Goal: Task Accomplishment & Management: Complete application form

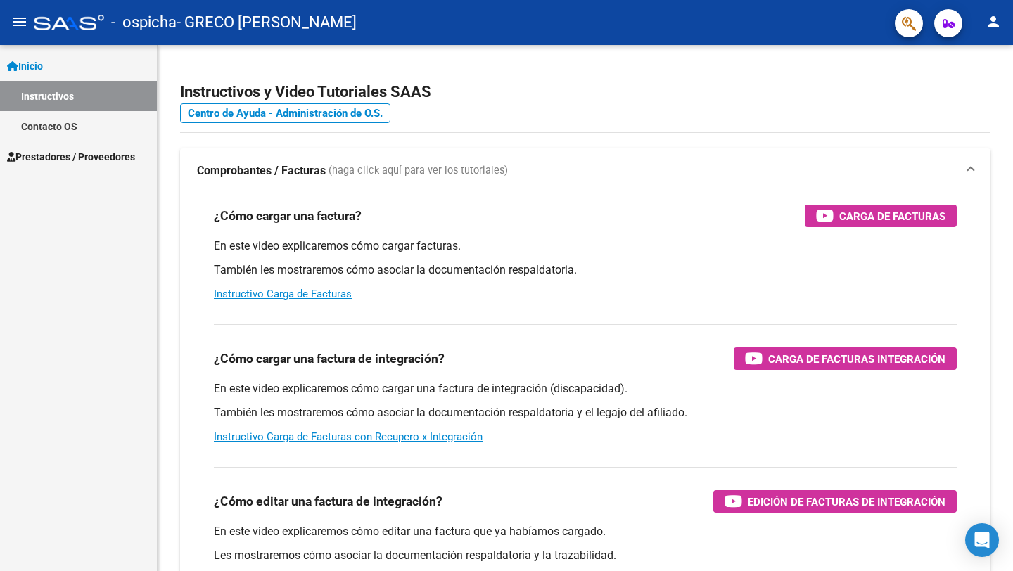
click at [101, 151] on span "Prestadores / Proveedores" at bounding box center [71, 156] width 128 height 15
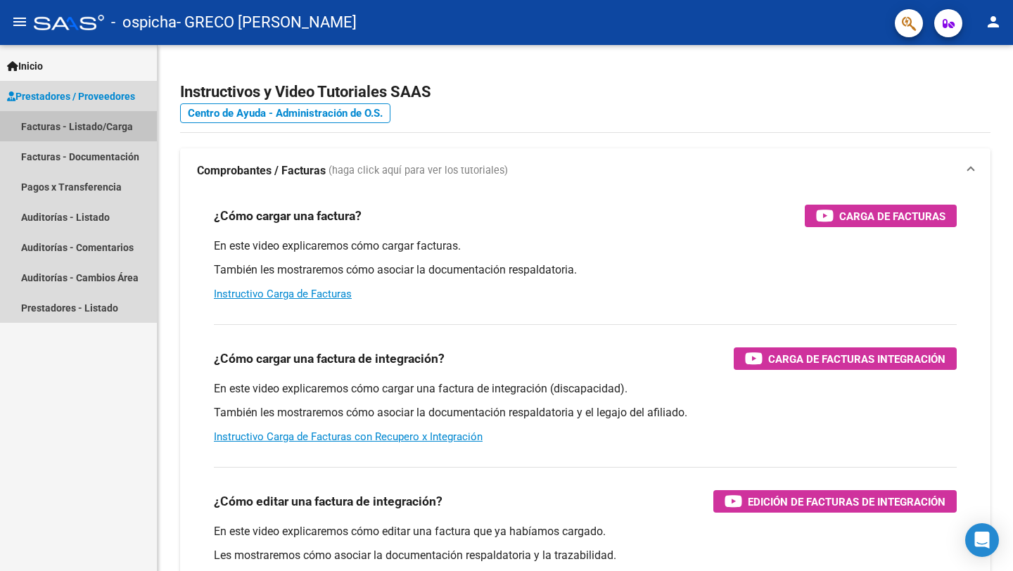
click at [113, 127] on link "Facturas - Listado/Carga" at bounding box center [78, 126] width 157 height 30
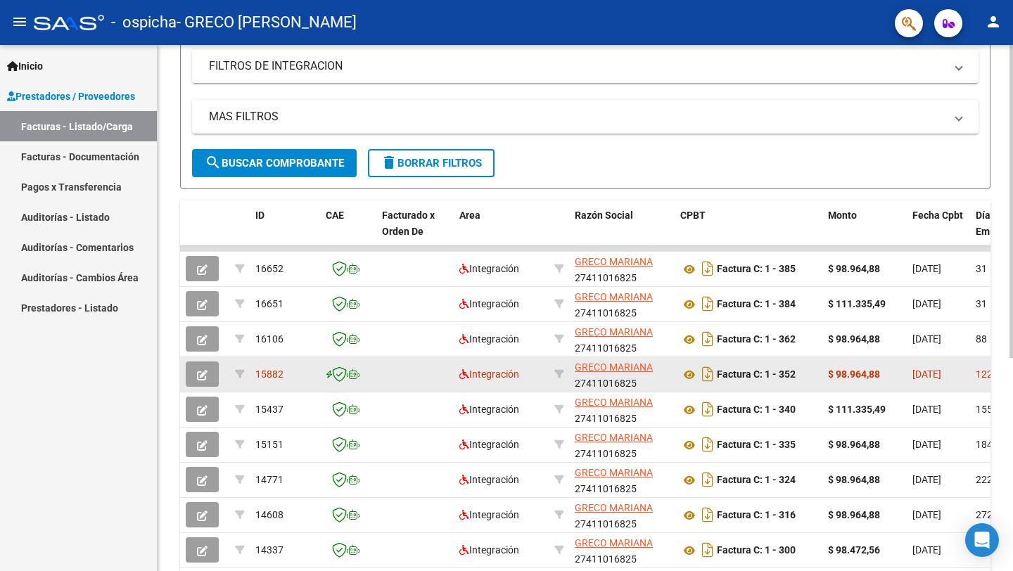
click at [856, 367] on div "$ 98.964,88" at bounding box center [864, 375] width 73 height 16
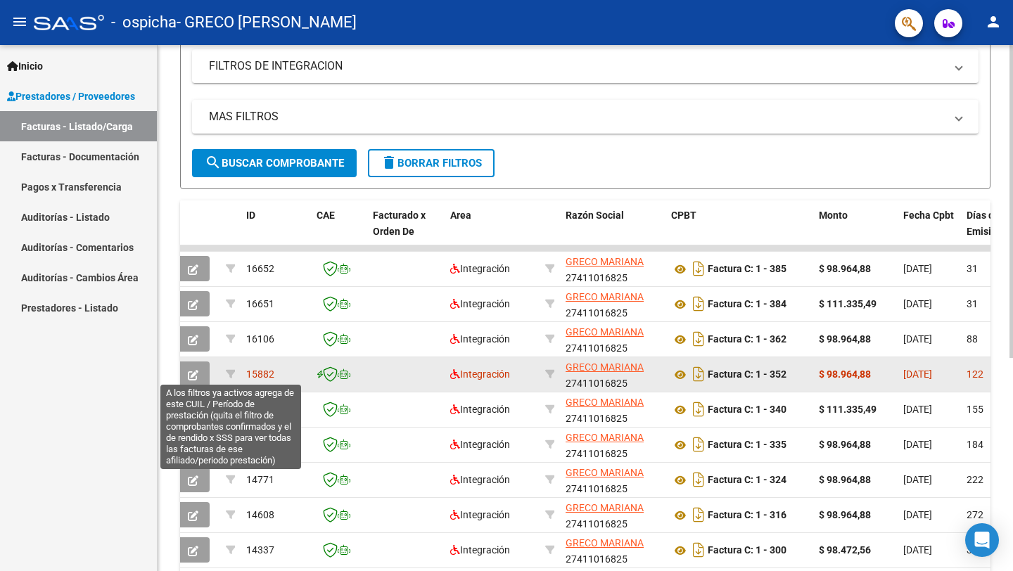
click at [270, 377] on span "15882" at bounding box center [260, 374] width 28 height 11
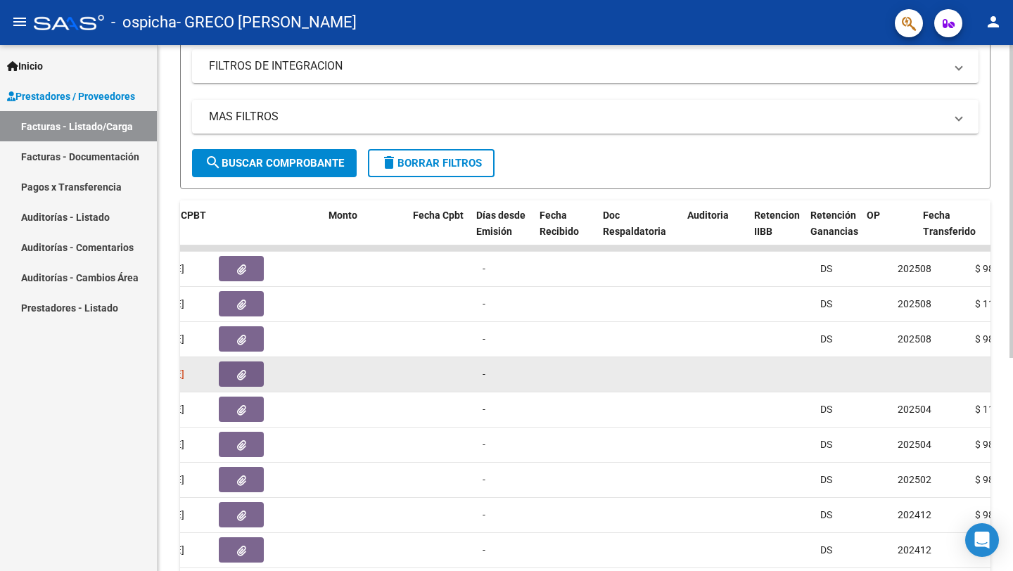
scroll to position [0, 0]
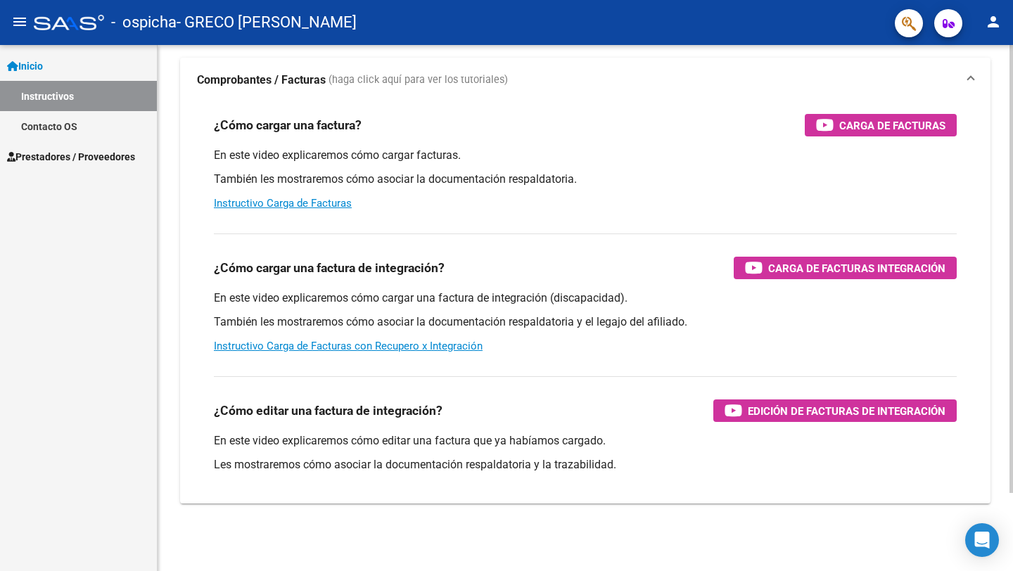
scroll to position [91, 0]
click at [78, 159] on span "Prestadores / Proveedores" at bounding box center [71, 156] width 128 height 15
click at [108, 156] on span "Prestadores / Proveedores" at bounding box center [71, 156] width 128 height 15
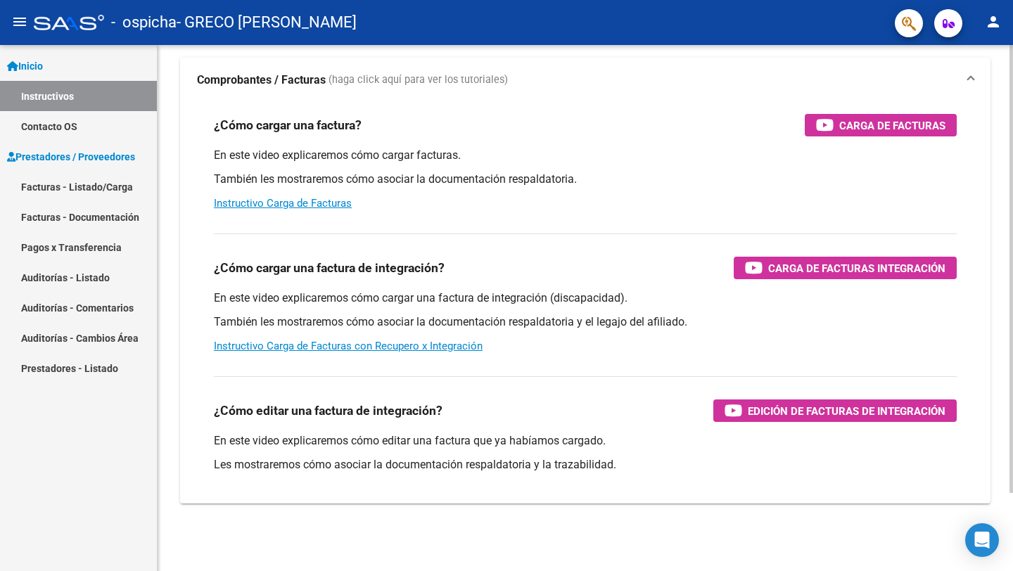
click at [105, 183] on link "Facturas - Listado/Carga" at bounding box center [78, 187] width 157 height 30
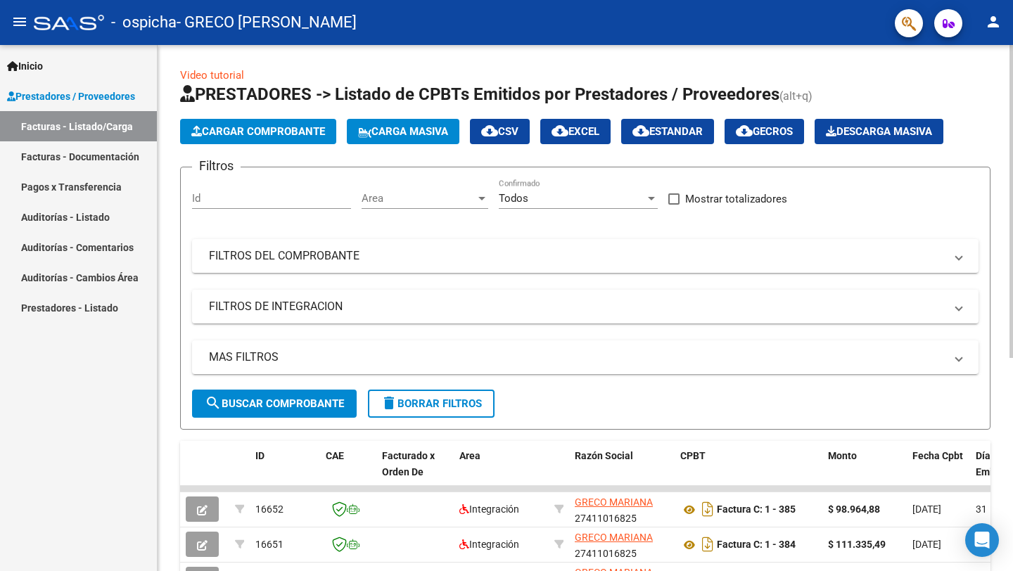
click at [305, 134] on span "Cargar Comprobante" at bounding box center [258, 131] width 134 height 13
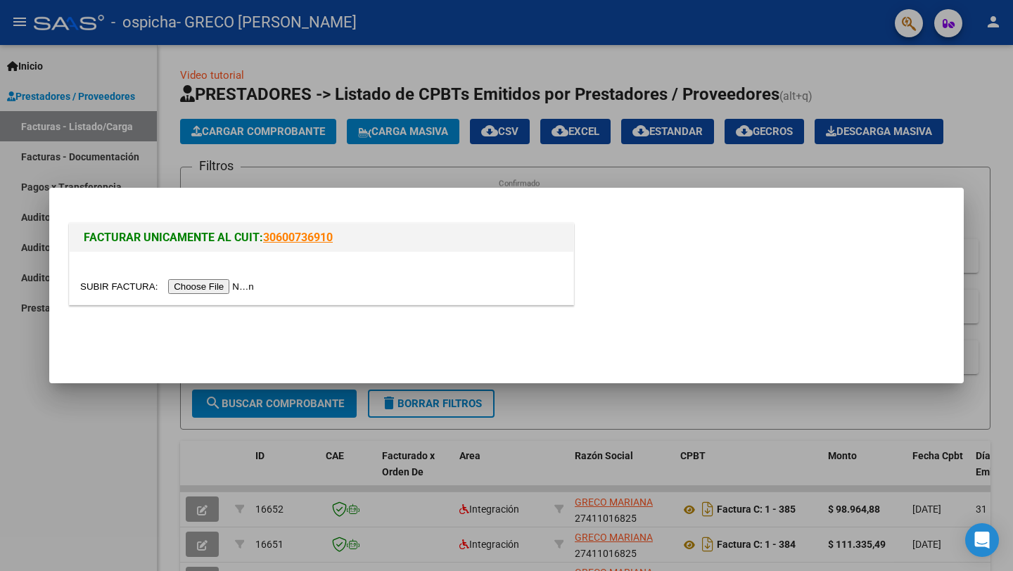
click at [228, 301] on div at bounding box center [322, 278] width 504 height 53
click at [212, 282] on input "file" at bounding box center [169, 286] width 178 height 15
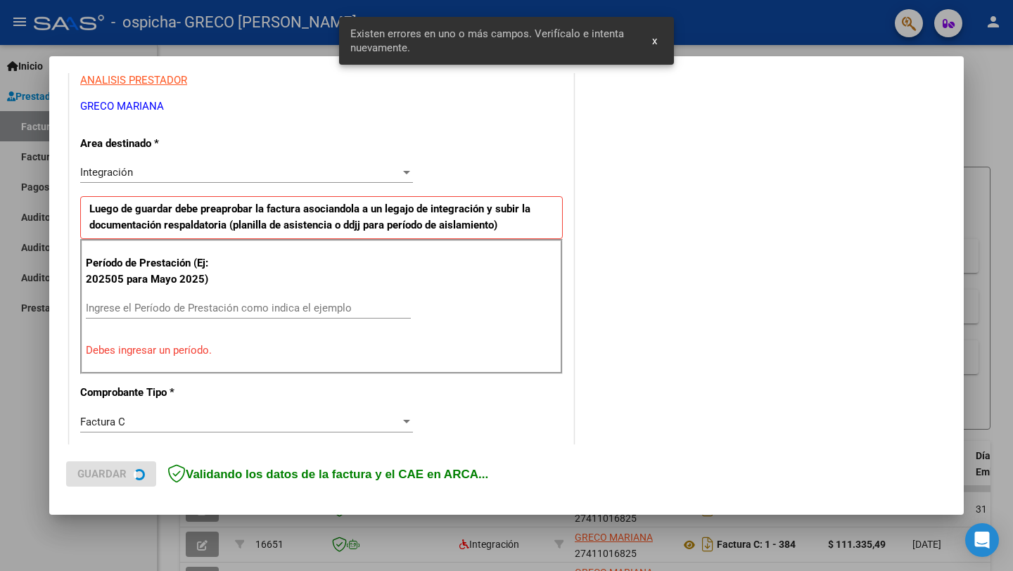
scroll to position [277, 0]
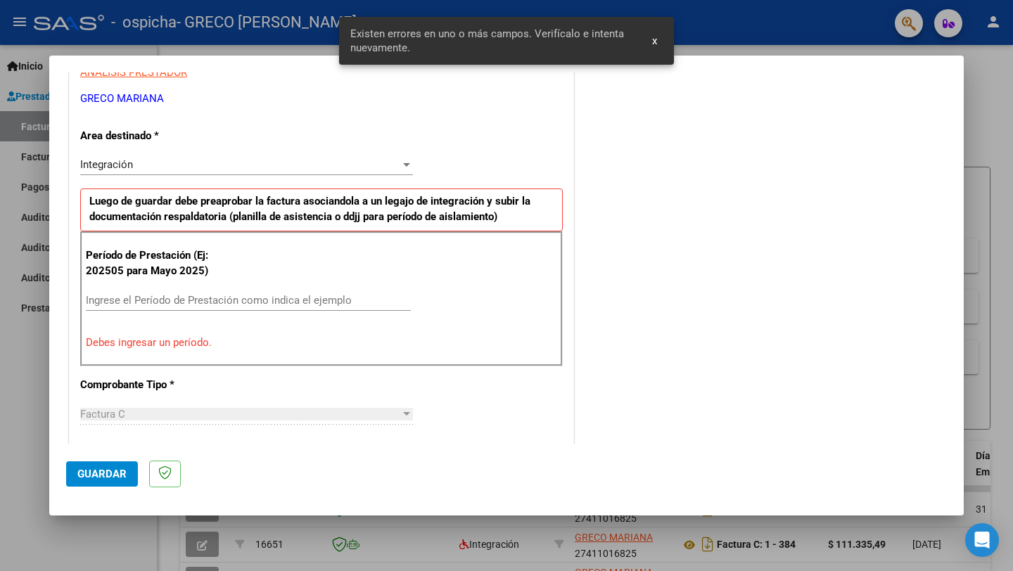
click at [126, 301] on input "Ingrese el Período de Prestación como indica el ejemplo" at bounding box center [248, 300] width 325 height 13
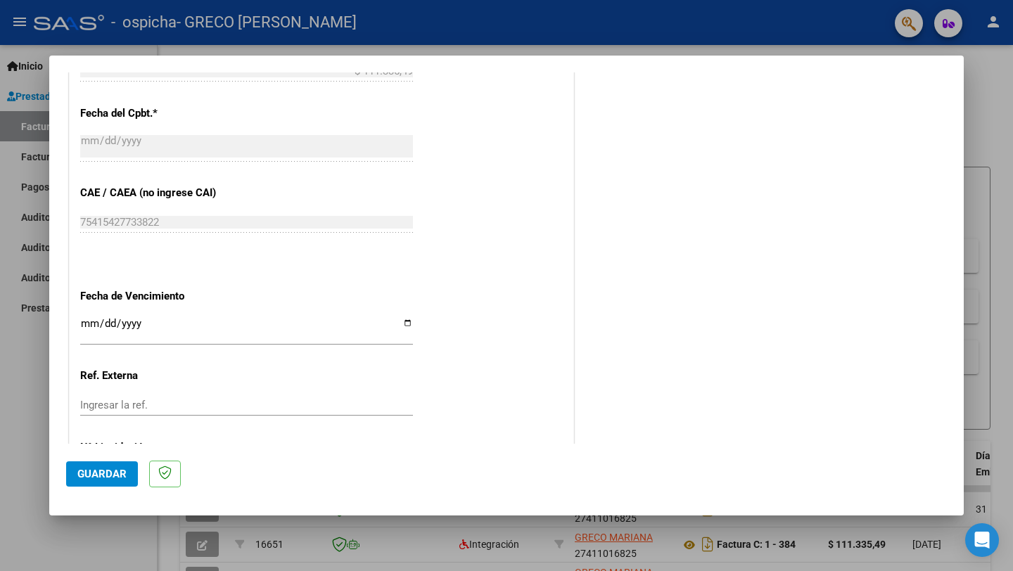
scroll to position [864, 0]
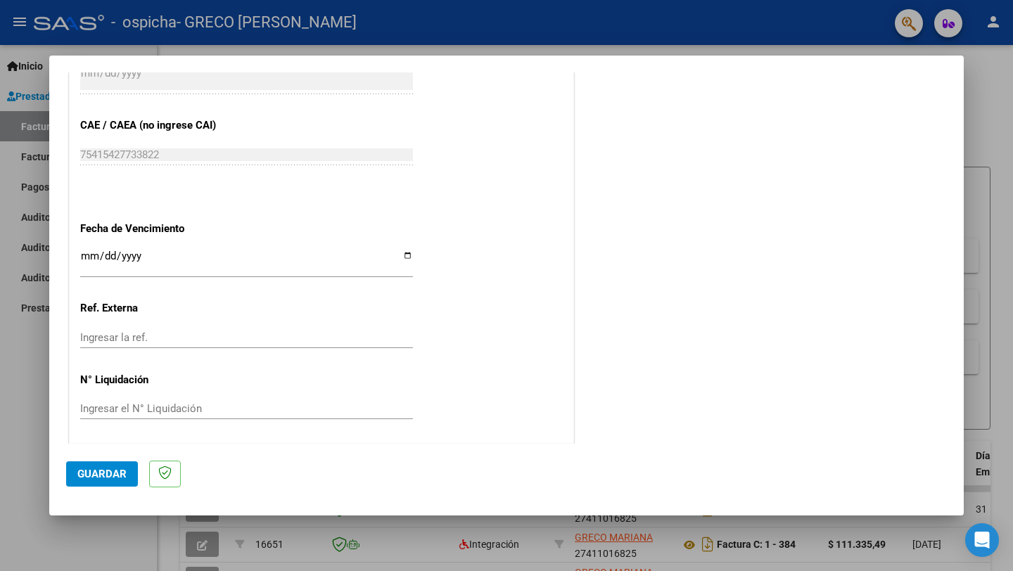
type input "202509"
click at [87, 254] on input "Ingresar la fecha" at bounding box center [246, 262] width 333 height 23
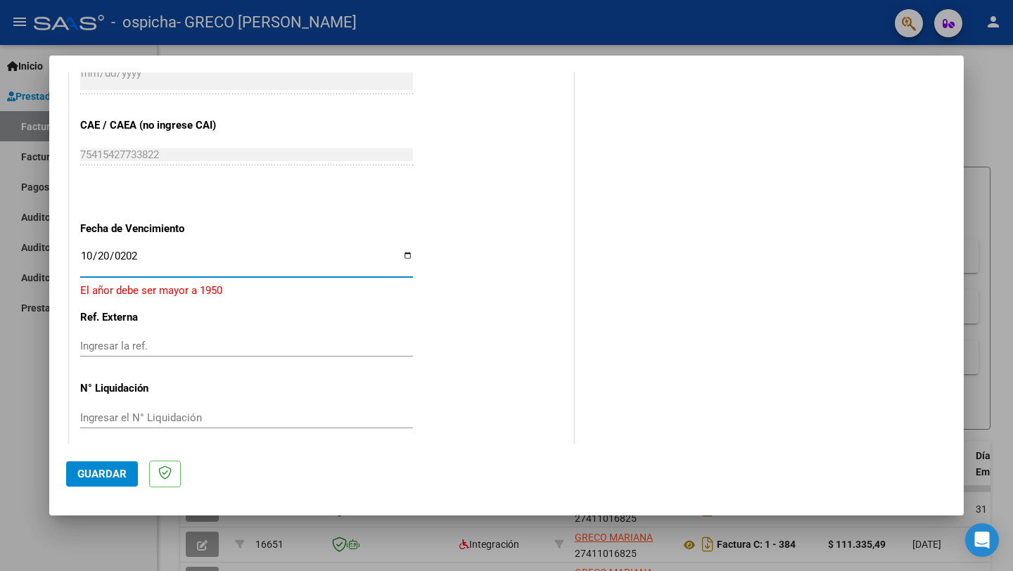
type input "[DATE]"
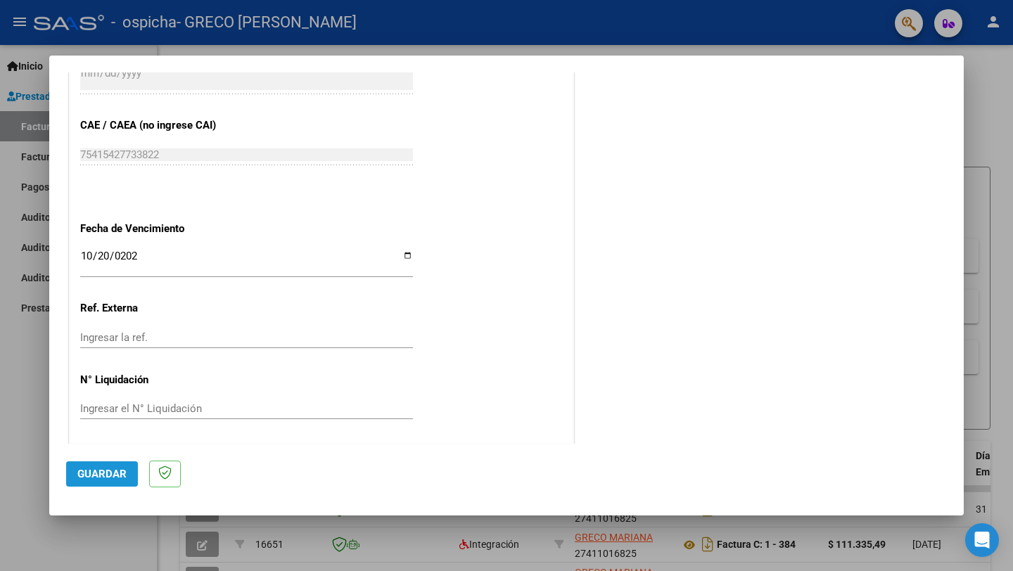
click at [116, 469] on span "Guardar" at bounding box center [101, 474] width 49 height 13
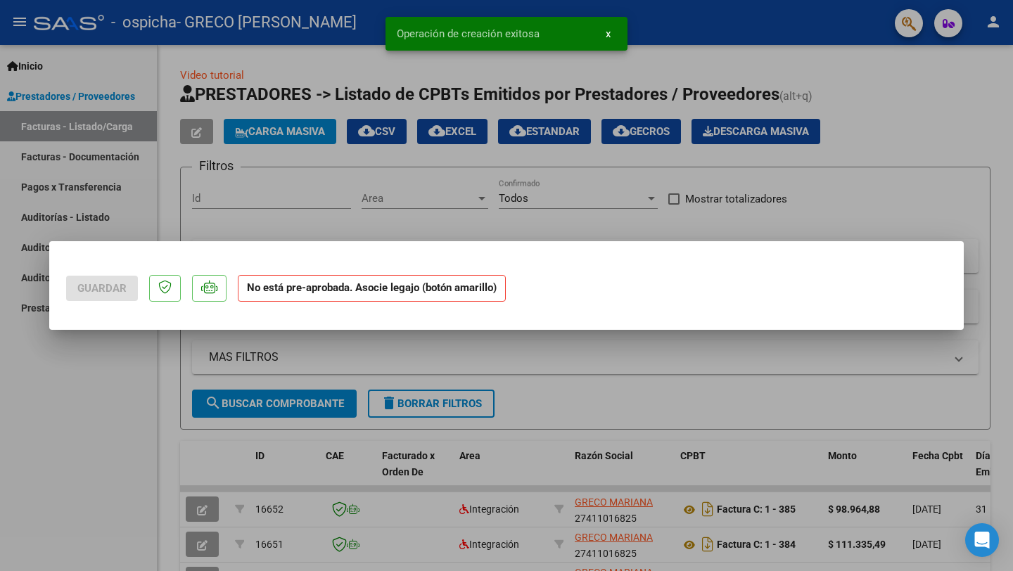
scroll to position [0, 0]
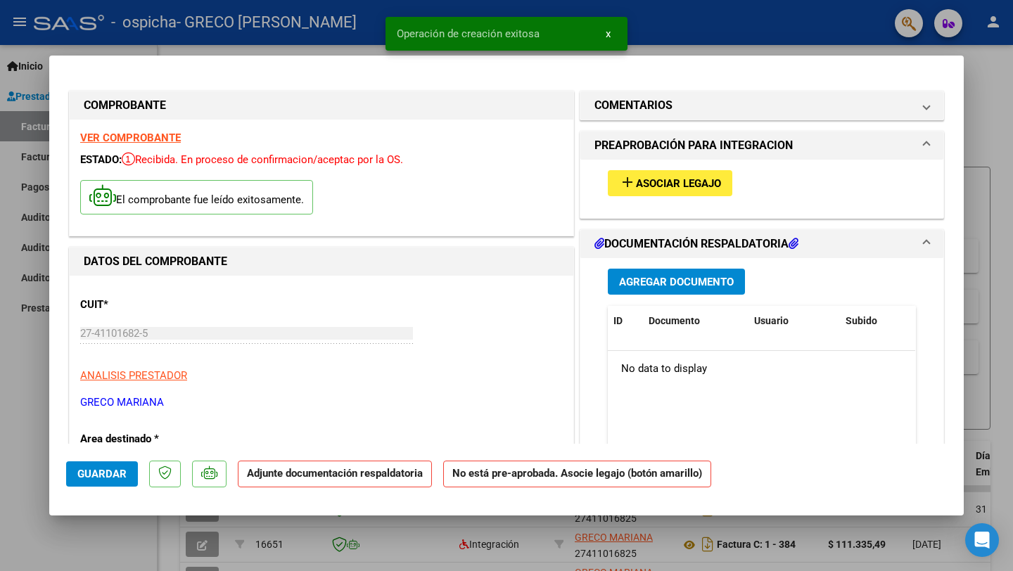
click at [681, 279] on span "Agregar Documento" at bounding box center [676, 282] width 115 height 13
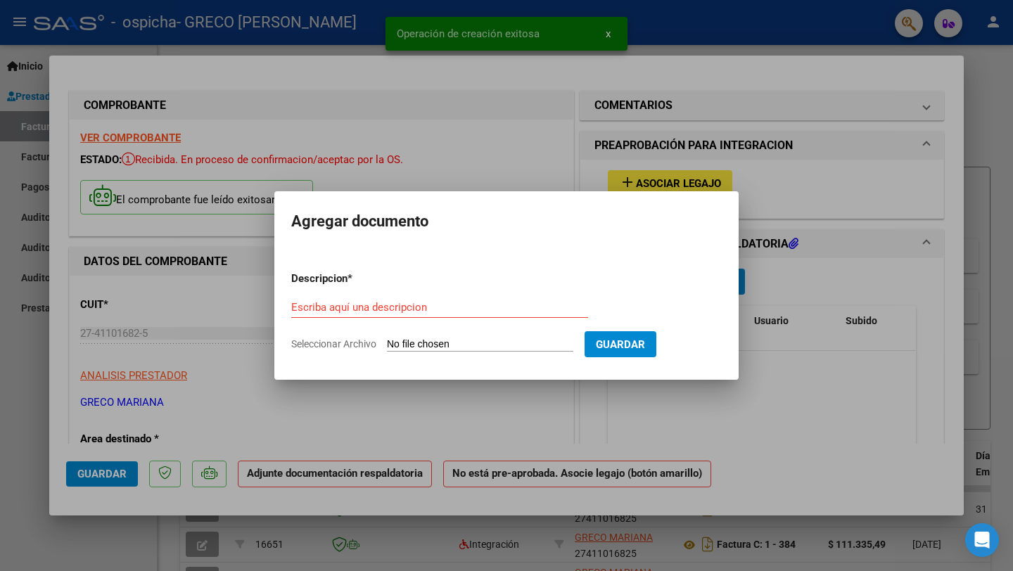
click at [437, 315] on div "Escriba aquí una descripcion" at bounding box center [439, 307] width 297 height 21
click at [420, 304] on input "Escriba aquí una descripcion" at bounding box center [439, 307] width 297 height 13
click at [477, 346] on input "Seleccionar Archivo" at bounding box center [480, 345] width 187 height 13
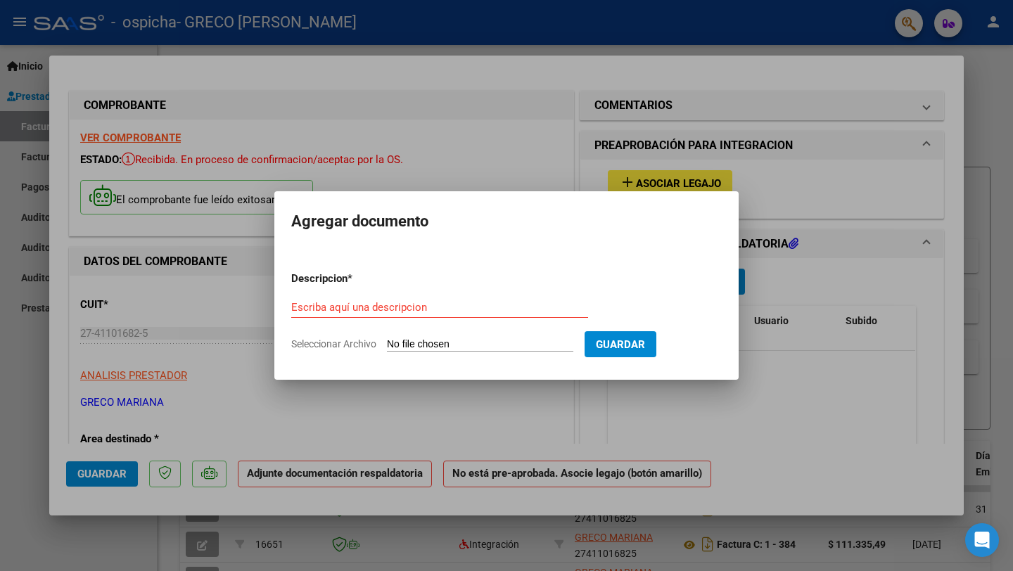
click at [447, 343] on input "Seleccionar Archivo" at bounding box center [480, 345] width 187 height 13
type input "C:\fakepath\Planilla de asistencia septiembre Axel.pdf"
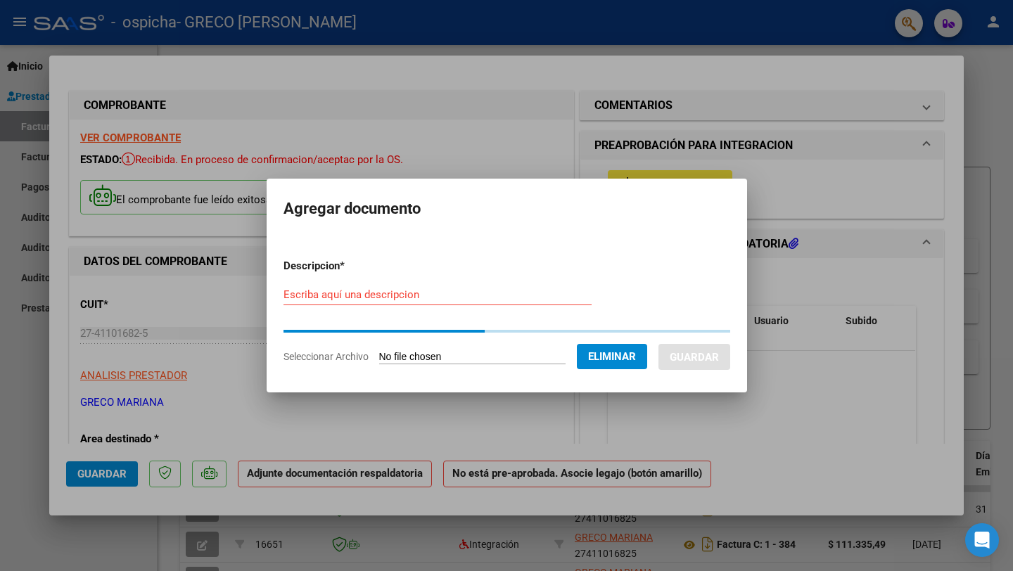
click at [415, 292] on input "Escriba aquí una descripcion" at bounding box center [438, 295] width 308 height 13
type input "O"
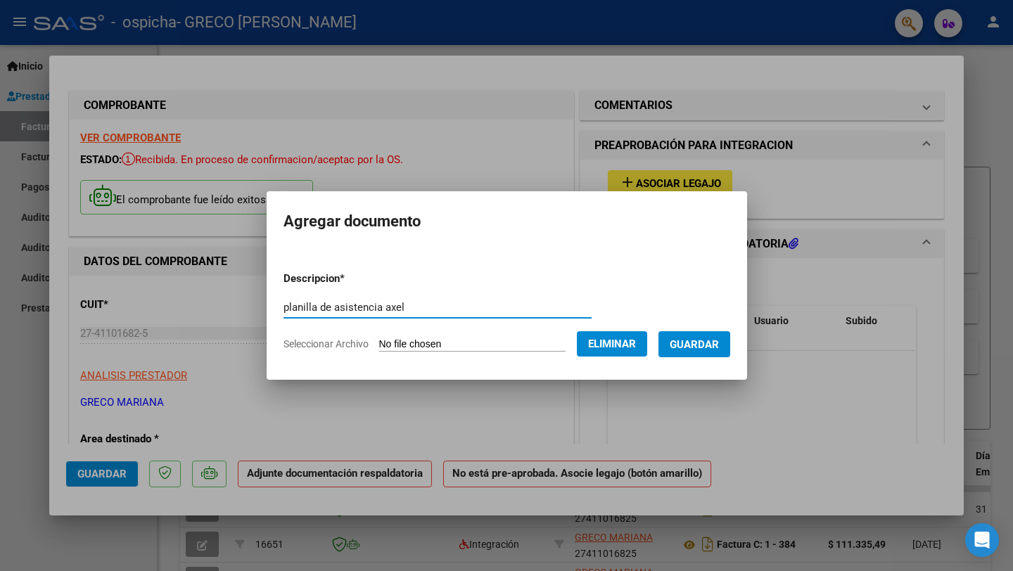
type input "planilla de asistencia axel"
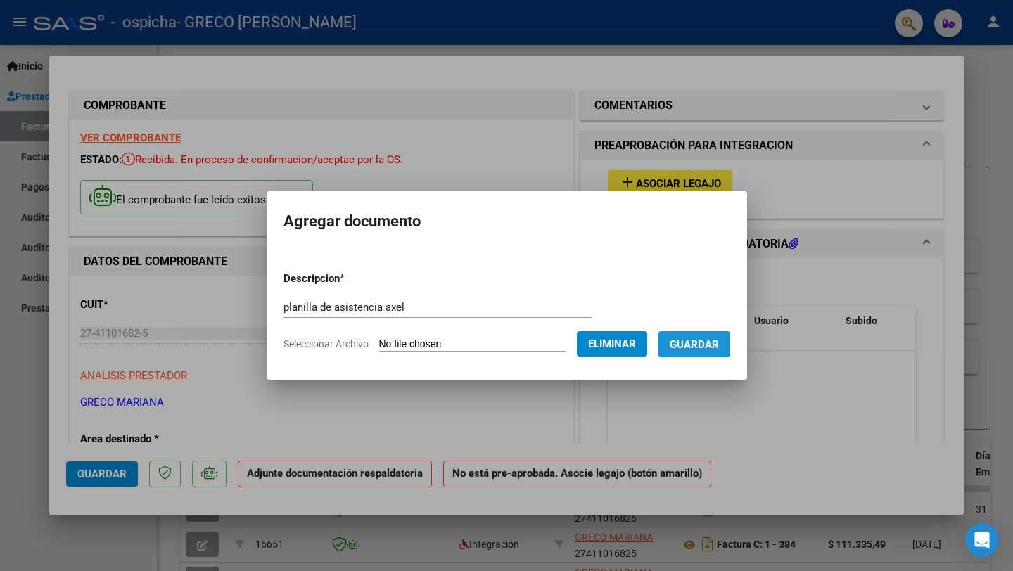
click at [719, 348] on span "Guardar" at bounding box center [694, 345] width 49 height 13
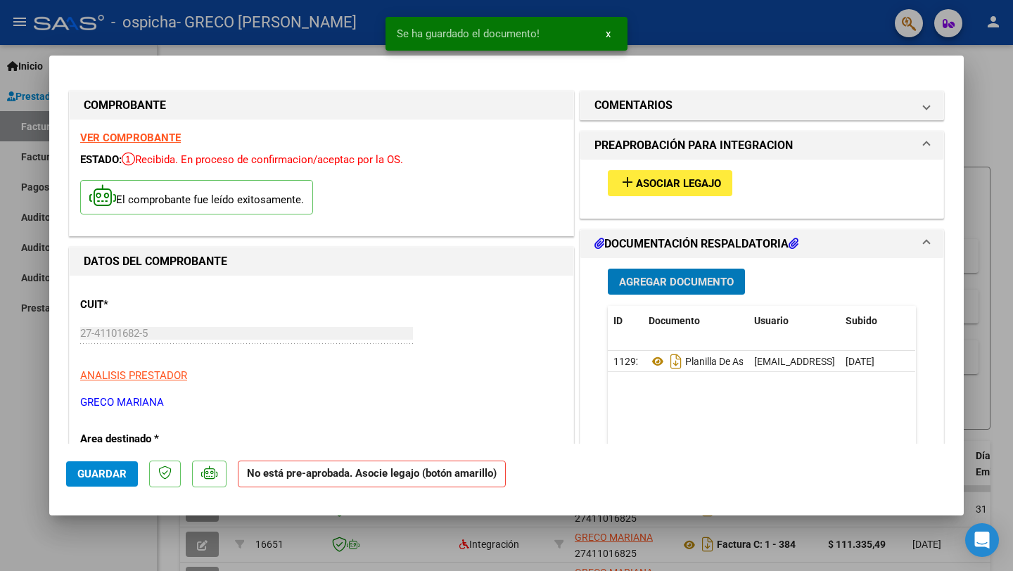
click at [716, 183] on span "Asociar Legajo" at bounding box center [678, 183] width 85 height 13
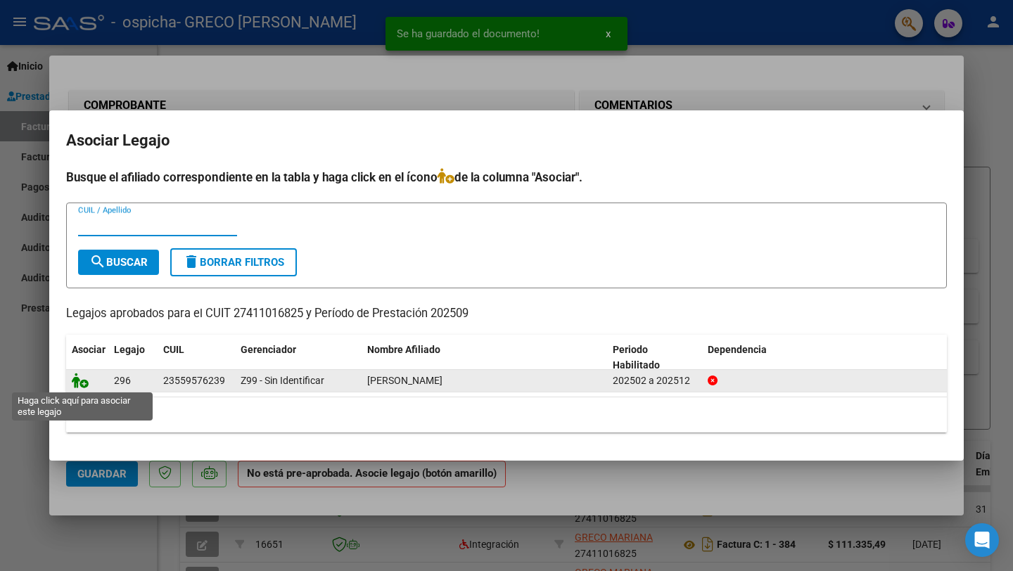
click at [84, 380] on icon at bounding box center [80, 380] width 17 height 15
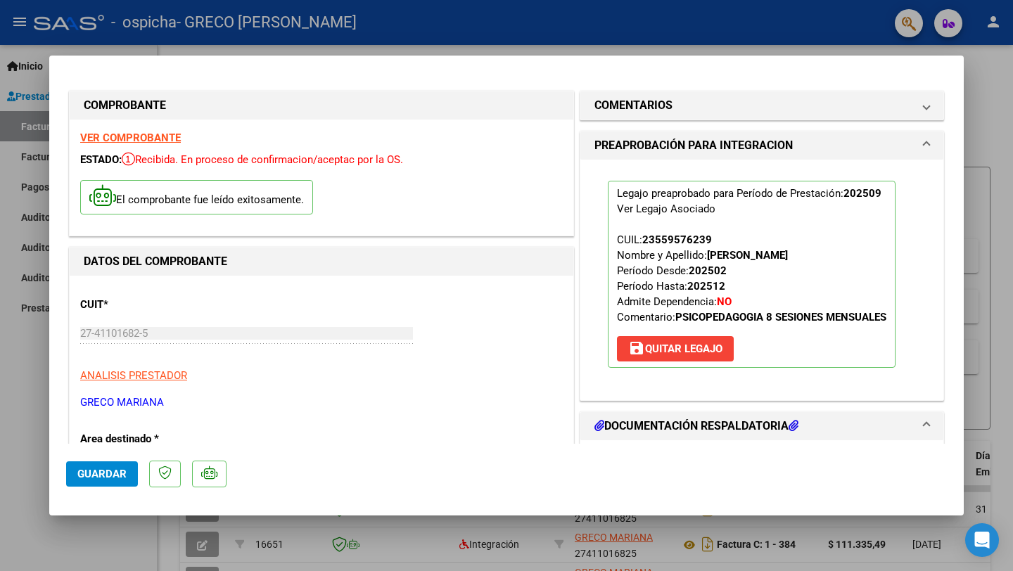
click at [145, 141] on strong "VER COMPROBANTE" at bounding box center [130, 138] width 101 height 13
click at [111, 474] on span "Guardar" at bounding box center [101, 474] width 49 height 13
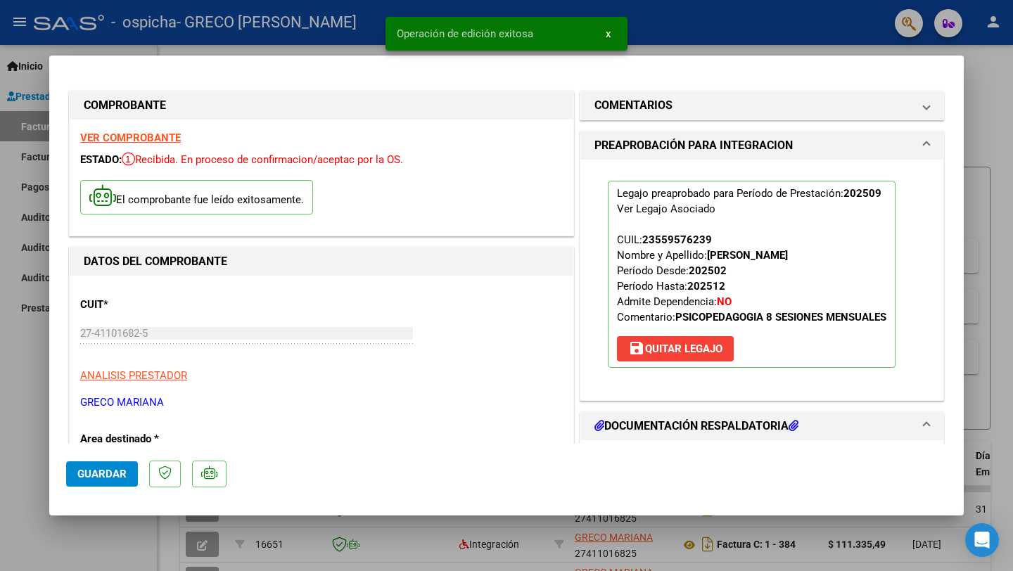
click at [103, 472] on span "Guardar" at bounding box center [101, 474] width 49 height 13
click at [987, 144] on div at bounding box center [506, 285] width 1013 height 571
type input "$ 0,00"
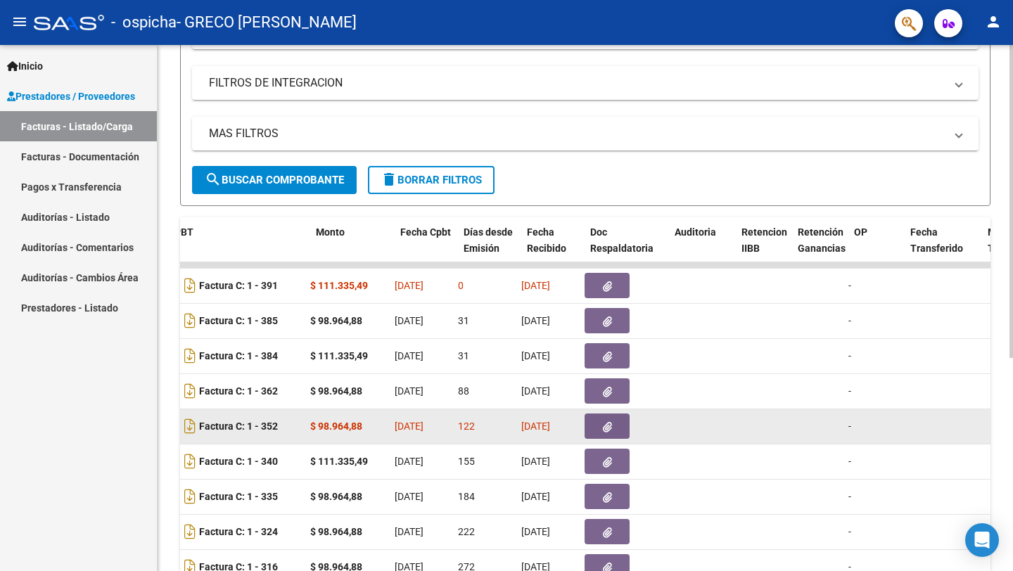
scroll to position [0, 509]
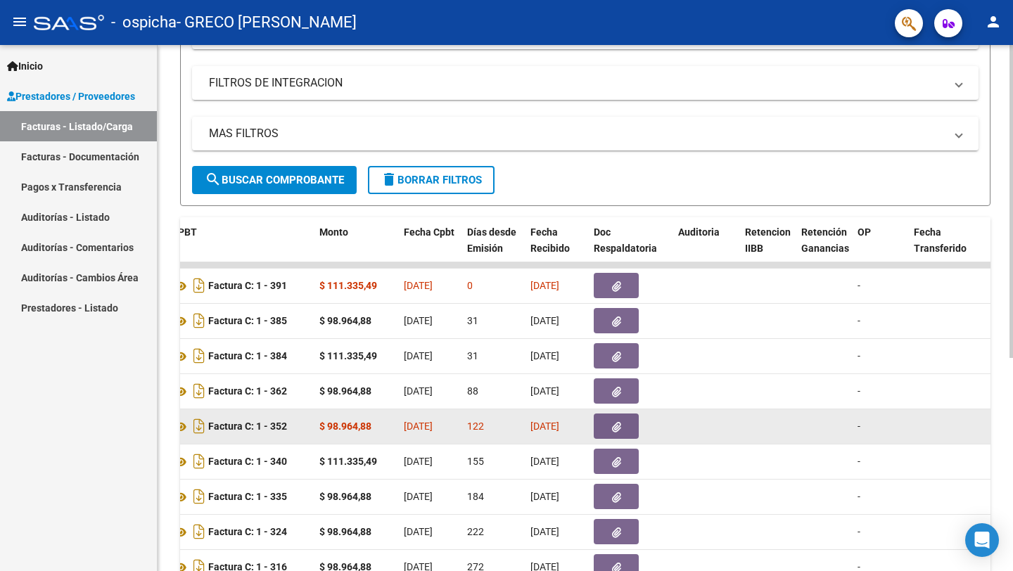
click at [560, 428] on span "[DATE]" at bounding box center [545, 426] width 29 height 11
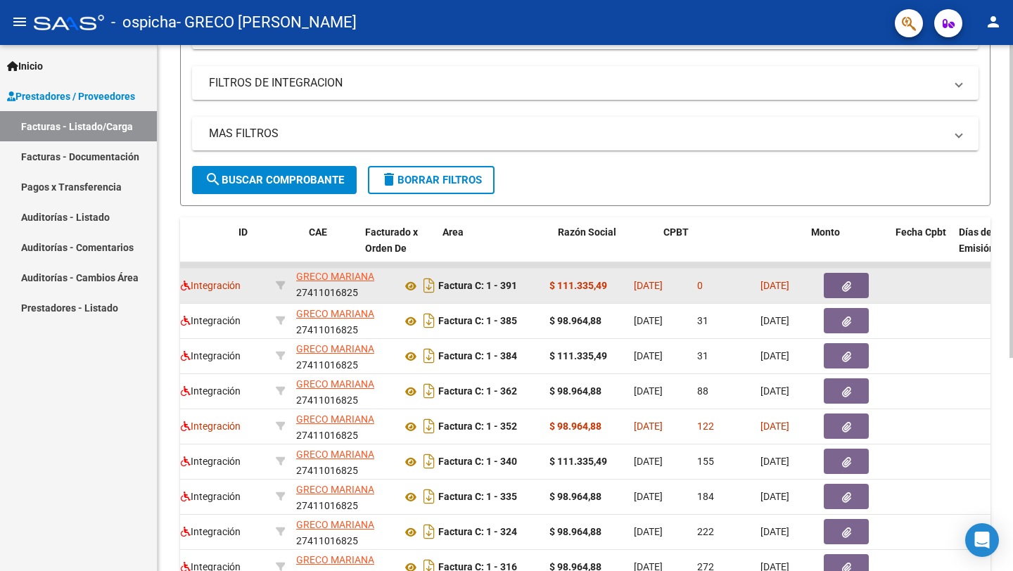
scroll to position [0, 0]
